Goal: Check status: Check status

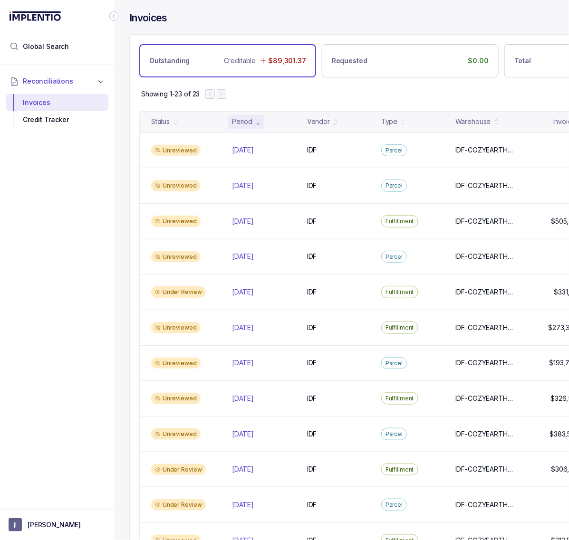
click at [112, 17] on icon "Collapse Icon" at bounding box center [114, 16] width 10 height 10
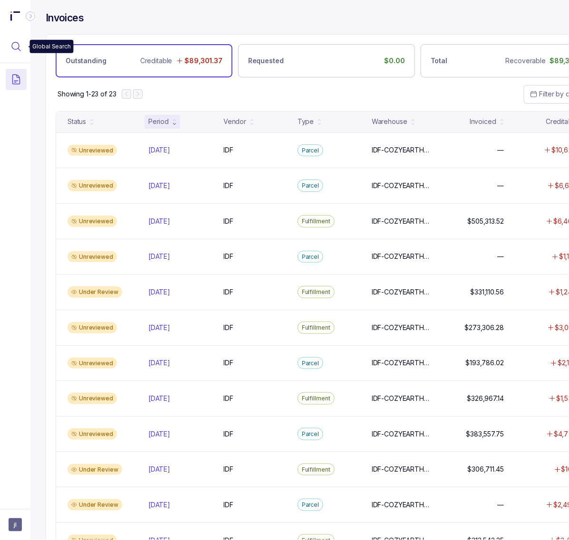
click at [17, 44] on icon "Menu Icon Button MagnifyingGlassIcon" at bounding box center [15, 46] width 11 height 11
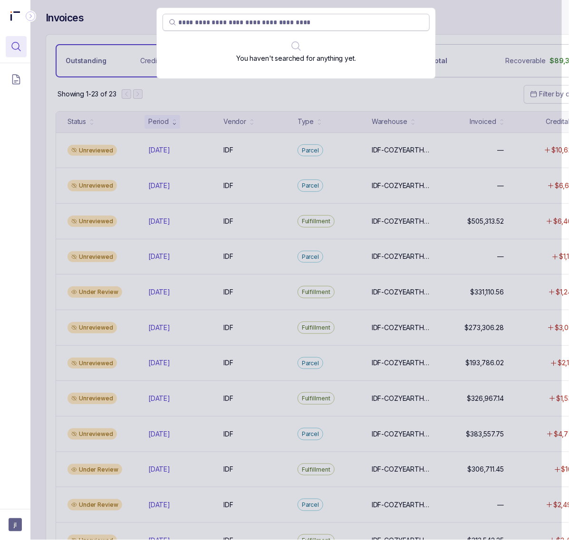
click at [224, 22] on input "search" at bounding box center [300, 23] width 245 height 10
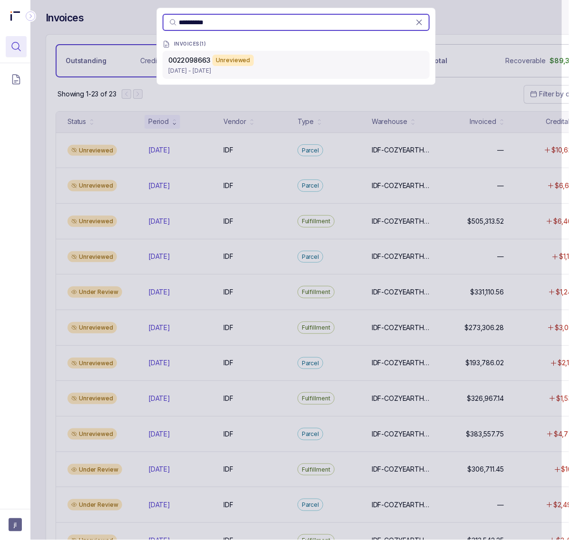
type input "**********"
click at [293, 69] on p "[DATE] - [DATE]" at bounding box center [296, 71] width 256 height 10
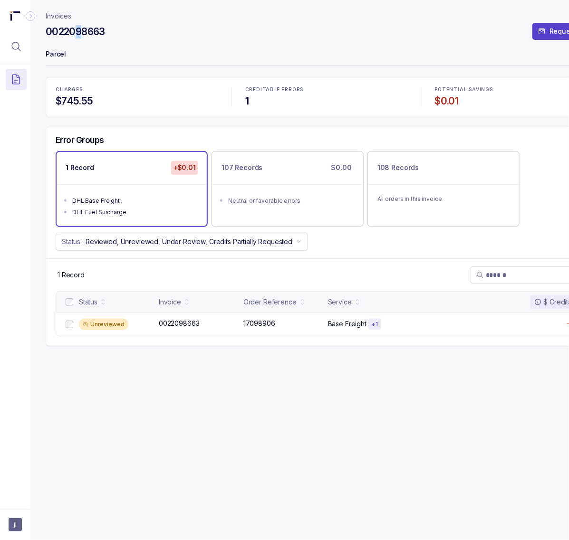
click at [79, 33] on h4 "0022098663" at bounding box center [75, 31] width 59 height 13
click at [78, 33] on h4 "0022098663" at bounding box center [75, 31] width 59 height 13
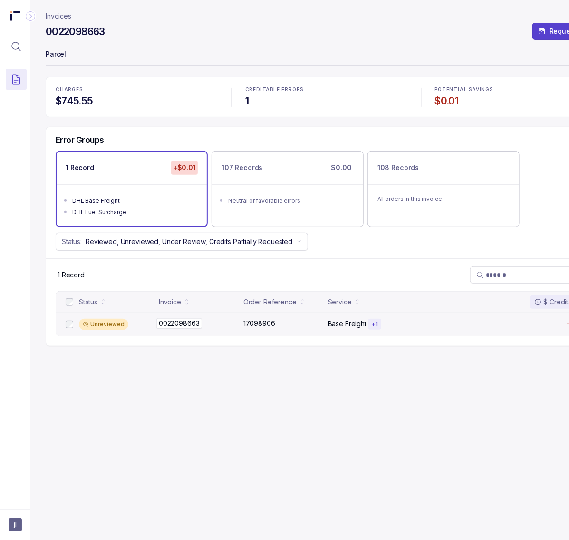
click at [177, 326] on p "0022098663" at bounding box center [179, 323] width 46 height 10
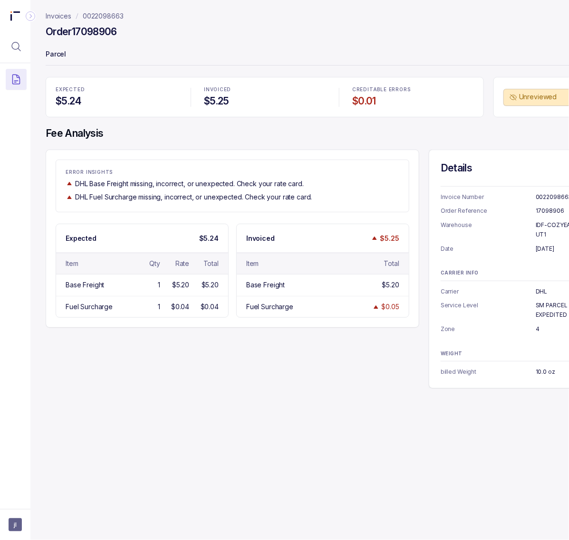
click at [97, 30] on h4 "Order 17098906" at bounding box center [81, 31] width 71 height 13
copy h4 "17098906"
click at [553, 244] on p "[DATE]" at bounding box center [565, 249] width 60 height 10
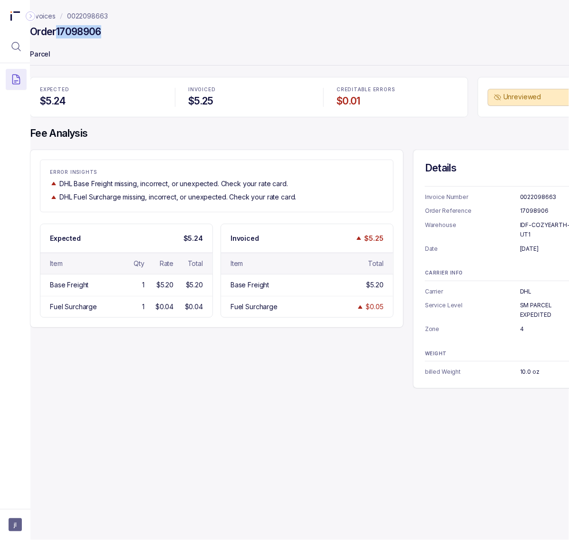
click at [553, 244] on p "[DATE]" at bounding box center [550, 249] width 60 height 10
copy p "[DATE]"
click at [527, 225] on p "IDF-COZYEARTH-UT1" at bounding box center [550, 229] width 60 height 19
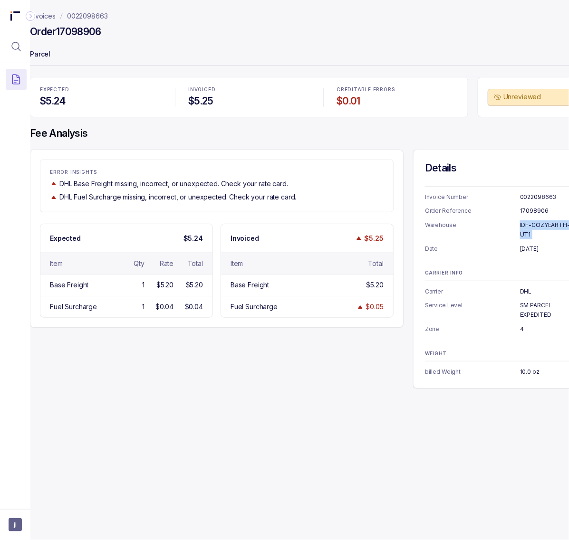
click at [527, 225] on p "IDF-COZYEARTH-UT1" at bounding box center [550, 229] width 60 height 19
copy p "IDF-COZYEARTH-UT1"
click at [524, 287] on p "DHL" at bounding box center [550, 292] width 60 height 10
copy p "DHL"
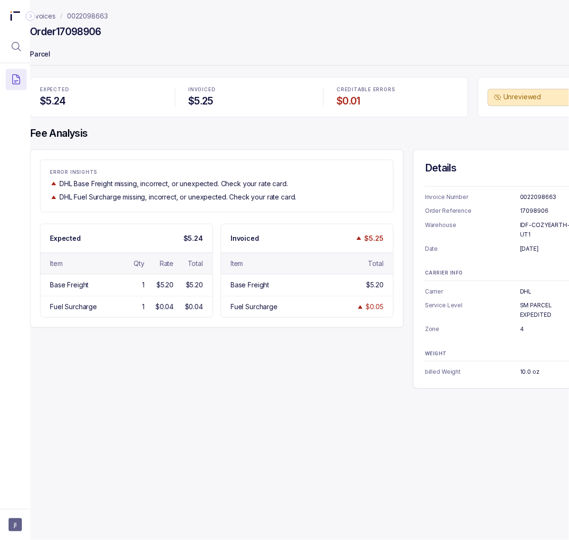
click at [528, 301] on p "SM PARCEL EXPEDITED" at bounding box center [550, 310] width 60 height 19
copy p "SM PARCEL EXPEDITED"
click at [522, 324] on p "4" at bounding box center [550, 329] width 60 height 10
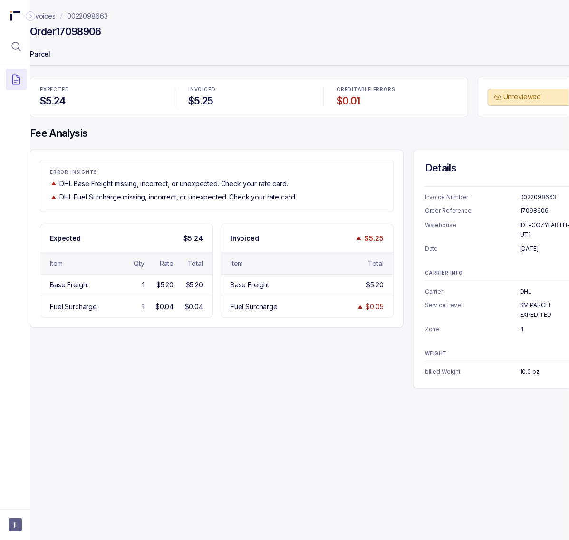
click at [522, 324] on p "4" at bounding box center [550, 329] width 60 height 10
copy p "4"
click at [525, 367] on p "10.0 oz" at bounding box center [550, 372] width 60 height 10
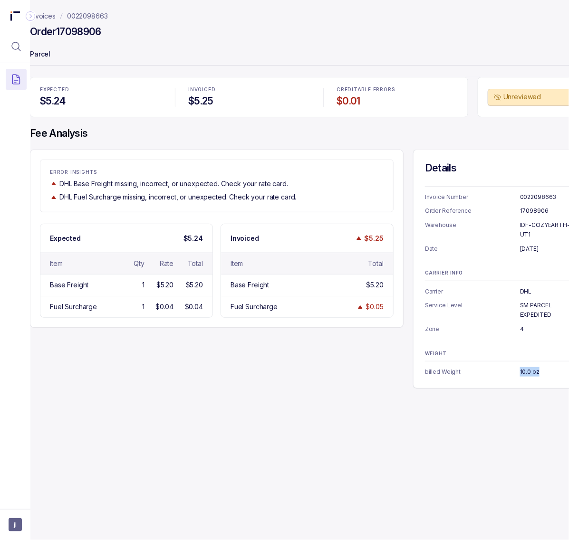
click at [525, 367] on p "10.0 oz" at bounding box center [550, 372] width 60 height 10
copy p "10.0 oz"
